Goal: Transaction & Acquisition: Obtain resource

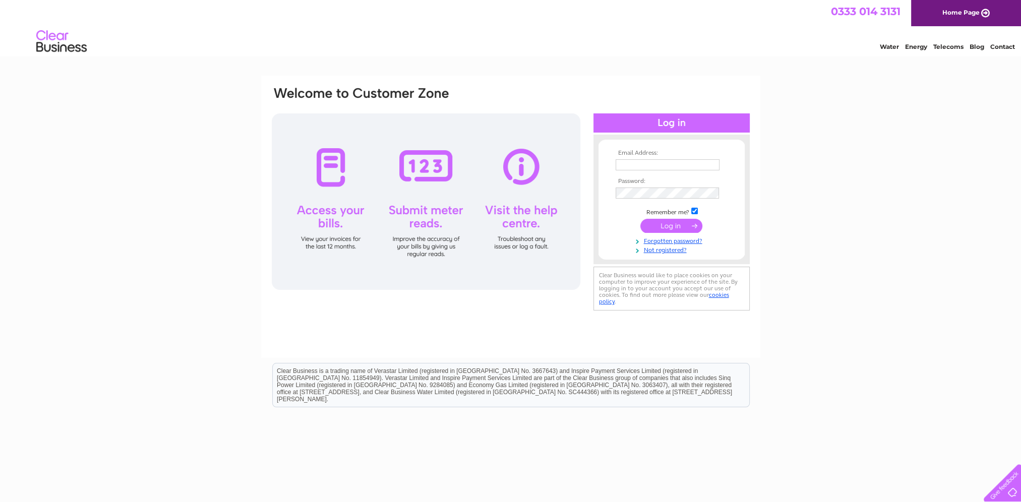
type input "finance@nscm.co.uk"
click at [676, 225] on input "submit" at bounding box center [671, 226] width 62 height 14
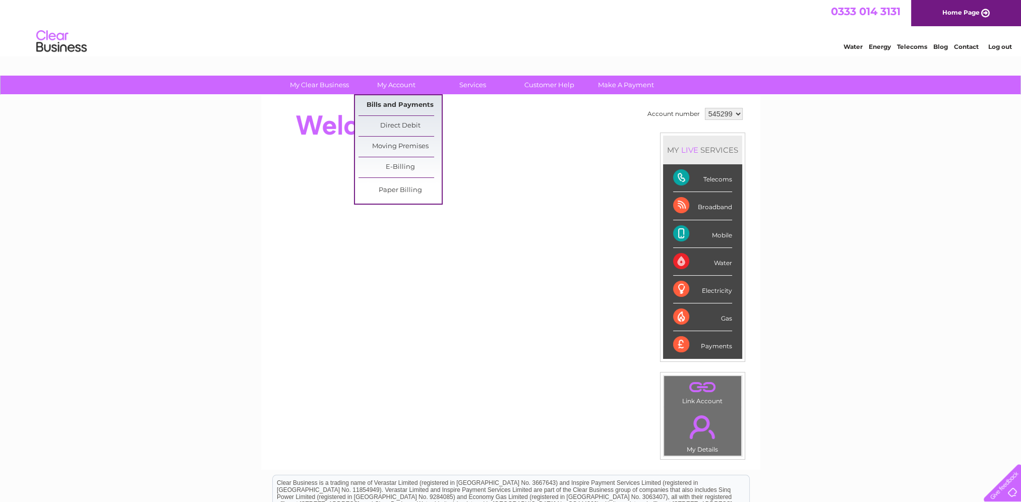
click at [405, 103] on link "Bills and Payments" at bounding box center [399, 105] width 83 height 20
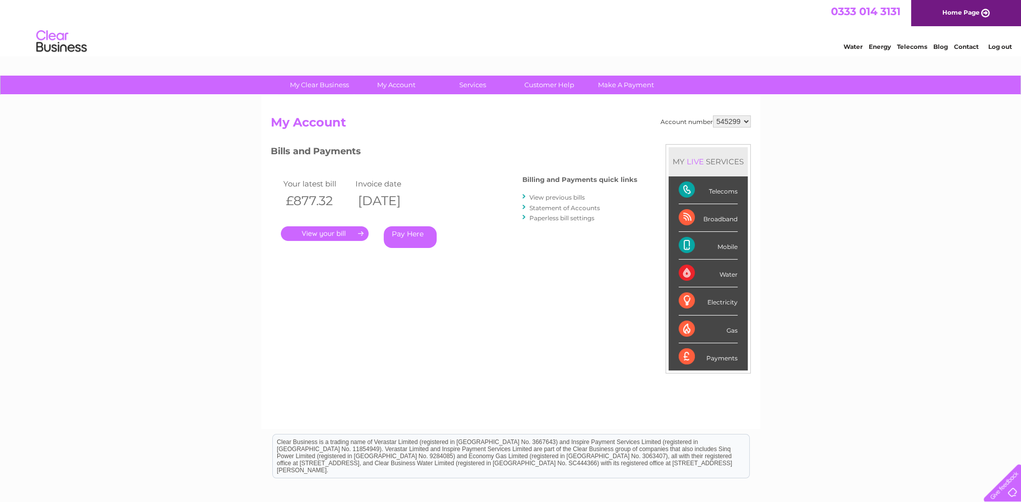
click at [337, 235] on link "." at bounding box center [325, 233] width 88 height 15
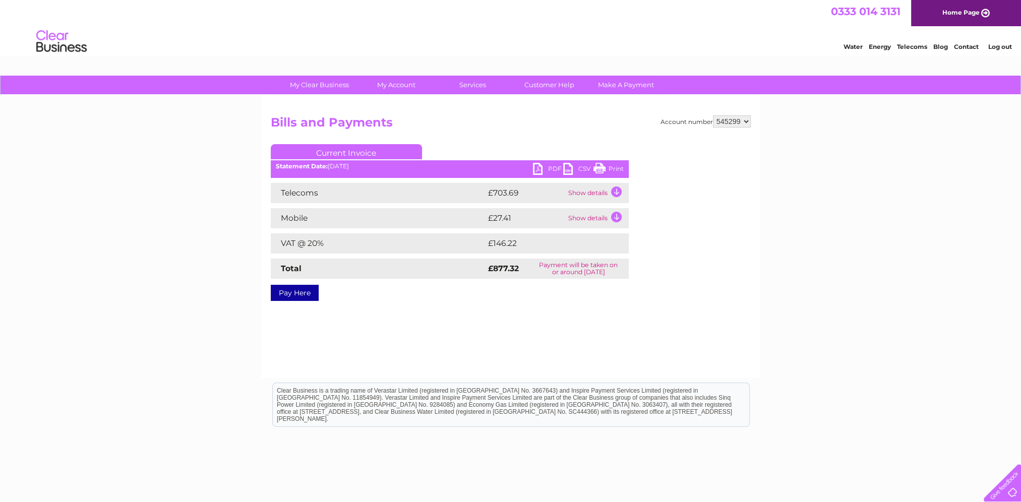
click at [618, 190] on td "Show details" at bounding box center [597, 193] width 63 height 20
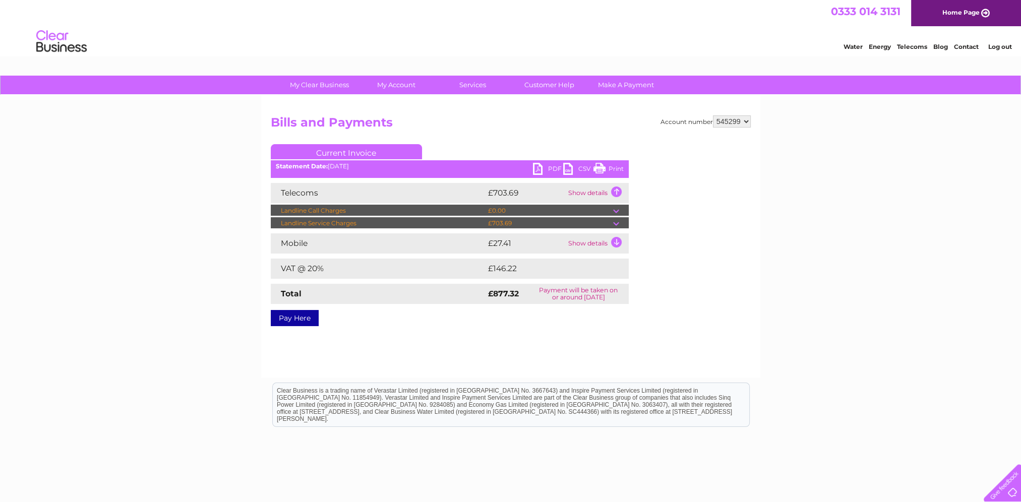
click at [618, 190] on td "Show details" at bounding box center [597, 193] width 63 height 20
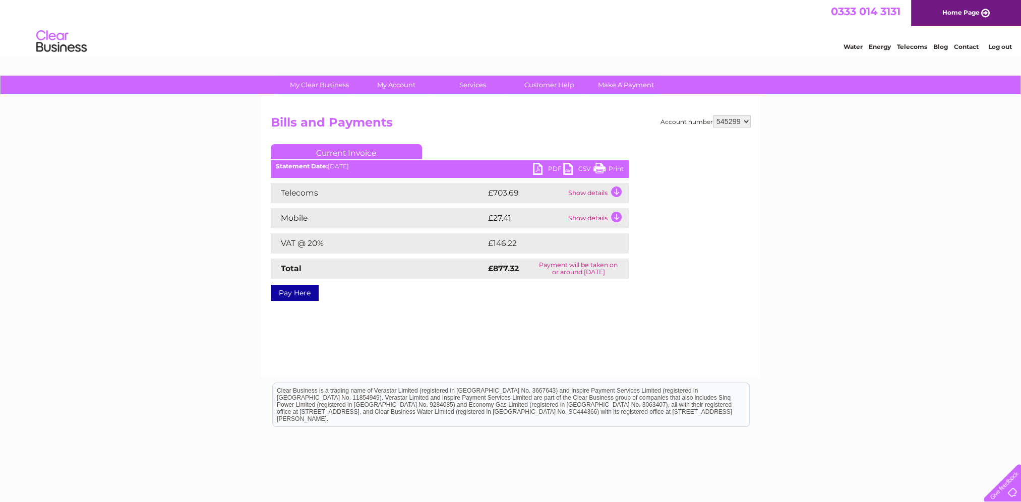
click at [551, 168] on link "PDF" at bounding box center [548, 170] width 30 height 15
